Goal: Use online tool/utility: Use online tool/utility

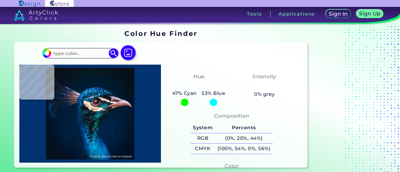
type input "#000000"
type input "#071218"
type input "#081116"
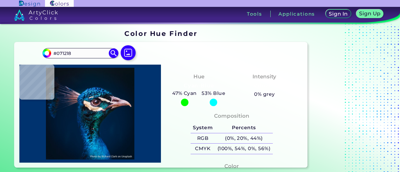
type input "#081116"
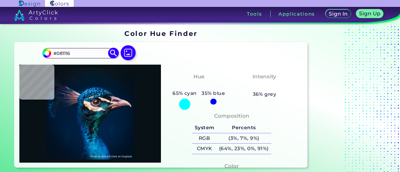
click at [85, 51] on input "#081116" at bounding box center [80, 53] width 58 height 8
drag, startPoint x: 85, startPoint y: 51, endPoint x: 53, endPoint y: 51, distance: 31.2
click at [53, 51] on input "#081116" at bounding box center [80, 53] width 58 height 8
paste input
click at [127, 53] on img at bounding box center [128, 53] width 18 height 18
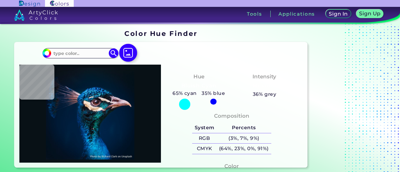
click at [0, 0] on input "file" at bounding box center [0, 0] width 0 height 0
type input "#000000"
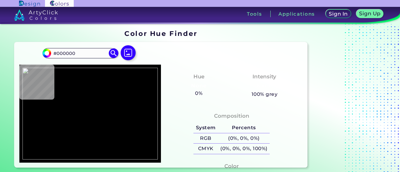
type input "#bf394e"
type input "#BF394E"
type input "#b2273e"
type input "#B2273E"
type input "#8c0d23"
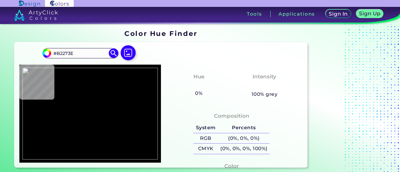
type input "#8C0D23"
type input "#8d1129"
type input "#8D1129"
type input "#9b112e"
type input "#9B112E"
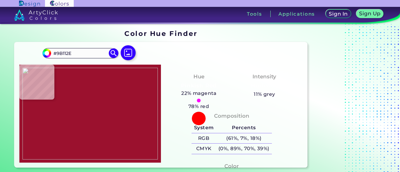
type input "#b42540"
type input "#B42540"
type input "#bd2742"
type input "#BD2742"
type input "#c42e49"
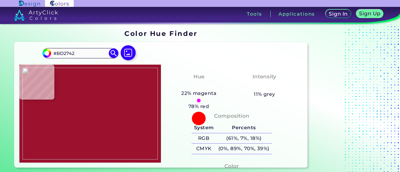
type input "#C42E49"
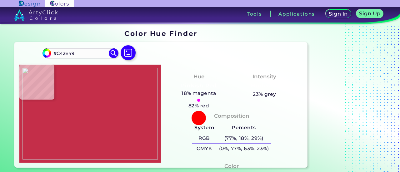
type input "#b42b45"
type input "#B42B45"
type input "#b52740"
type input "#B52740"
type input "#a51c36"
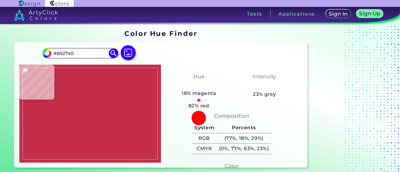
type input "#A51C36"
type input "#b02840"
type input "#B02840"
type input "#c92a46"
type input "#C92A46"
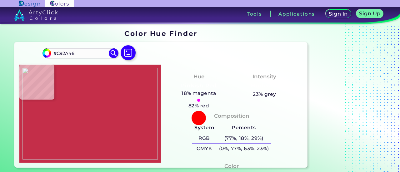
type input "#ba2741"
type input "#BA2741"
type input "#a81a34"
type input "#A81A34"
type input "#b2223d"
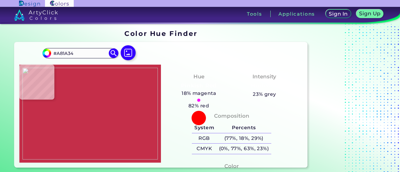
type input "#B2223D"
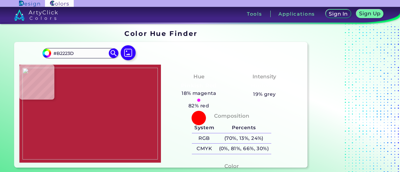
type input "#c32a48"
type input "#C32A48"
type input "#c82c4a"
type input "#C82C4A"
type input "#c82f49"
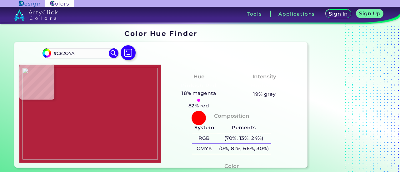
type input "#C82F49"
type input "#cc324c"
type input "#CC324C"
type input "#cf304e"
type input "#CF304E"
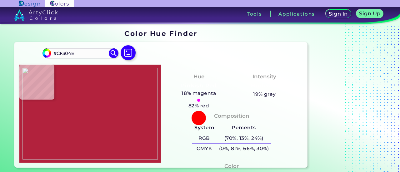
type input "#cb314d"
type input "#CB314D"
type input "#c6354f"
type input "#C6354F"
type input "#a92137"
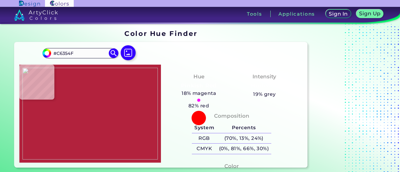
type input "#A92137"
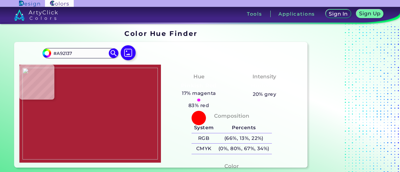
type input "#89091d"
type input "#89091D"
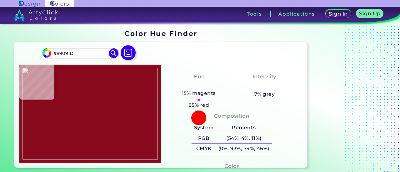
click at [102, 114] on img at bounding box center [89, 114] width 135 height 92
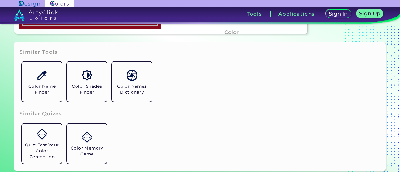
scroll to position [131, 0]
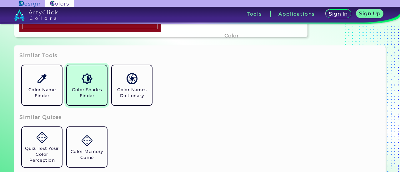
click at [90, 86] on link "Color Shades Finder" at bounding box center [86, 85] width 45 height 45
